Goal: Information Seeking & Learning: Learn about a topic

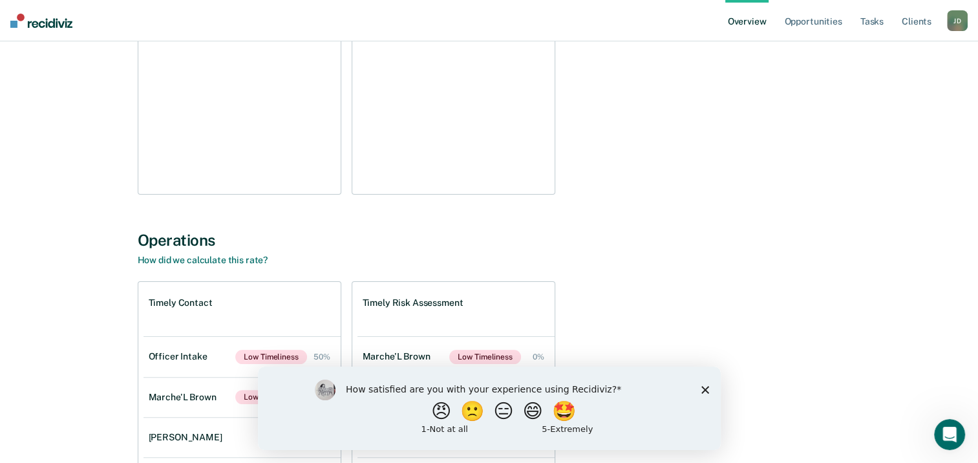
scroll to position [259, 0]
click at [705, 388] on polygon "Close survey" at bounding box center [705, 389] width 8 height 8
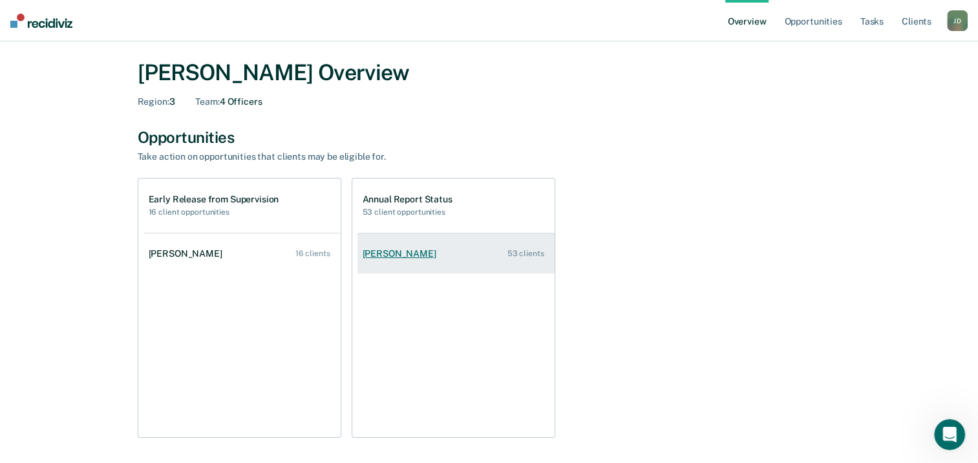
scroll to position [0, 0]
